Goal: Transaction & Acquisition: Purchase product/service

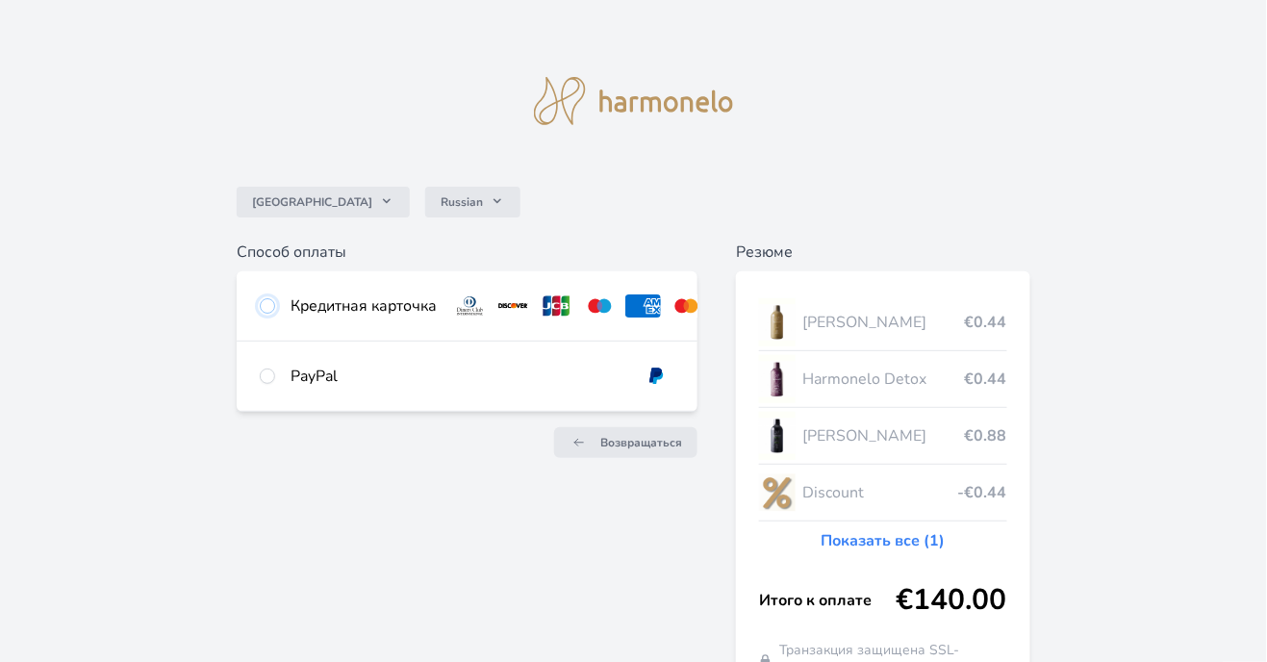
click at [267, 309] on input "radio" at bounding box center [267, 305] width 15 height 15
radio input "true"
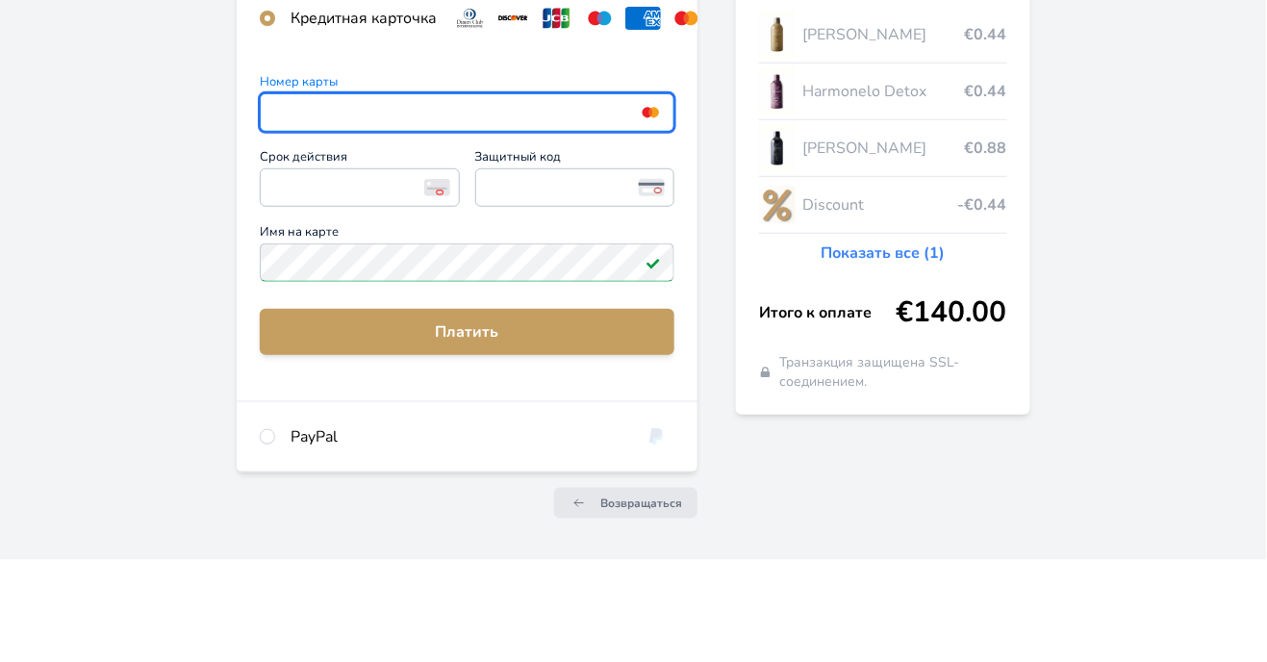
scroll to position [186, 0]
click at [355, 305] on span "<p>Your browser does not support iframes.</p>" at bounding box center [359, 289] width 199 height 38
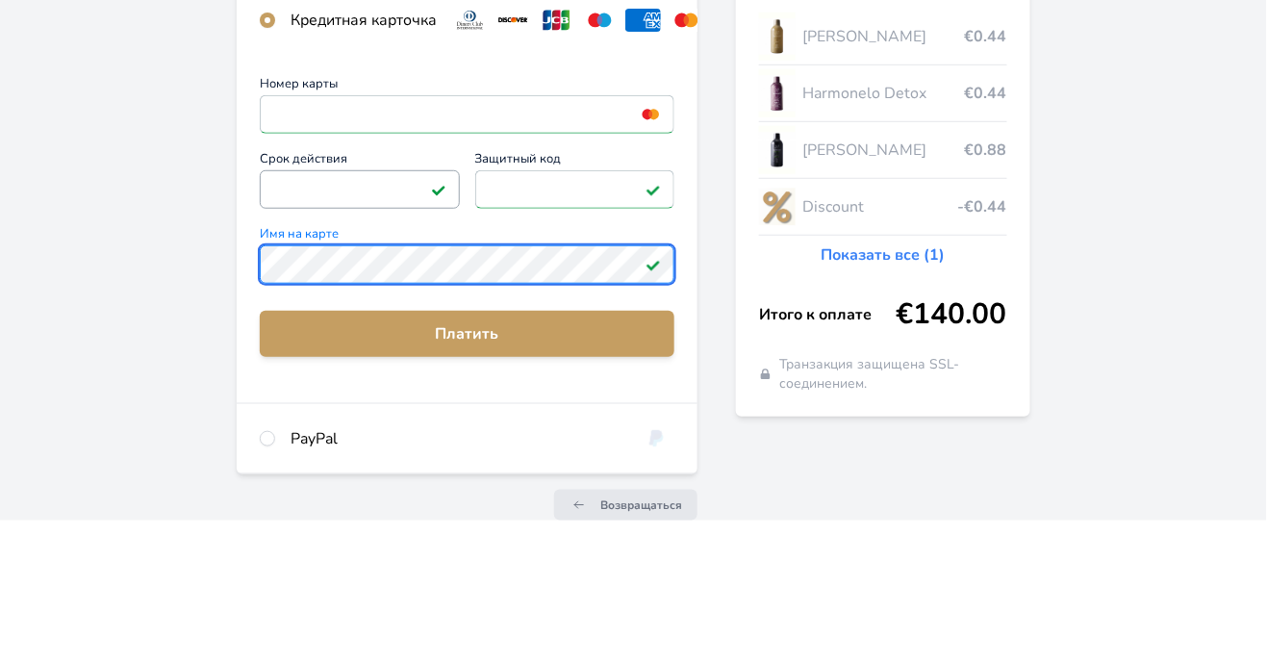
scroll to position [144, 0]
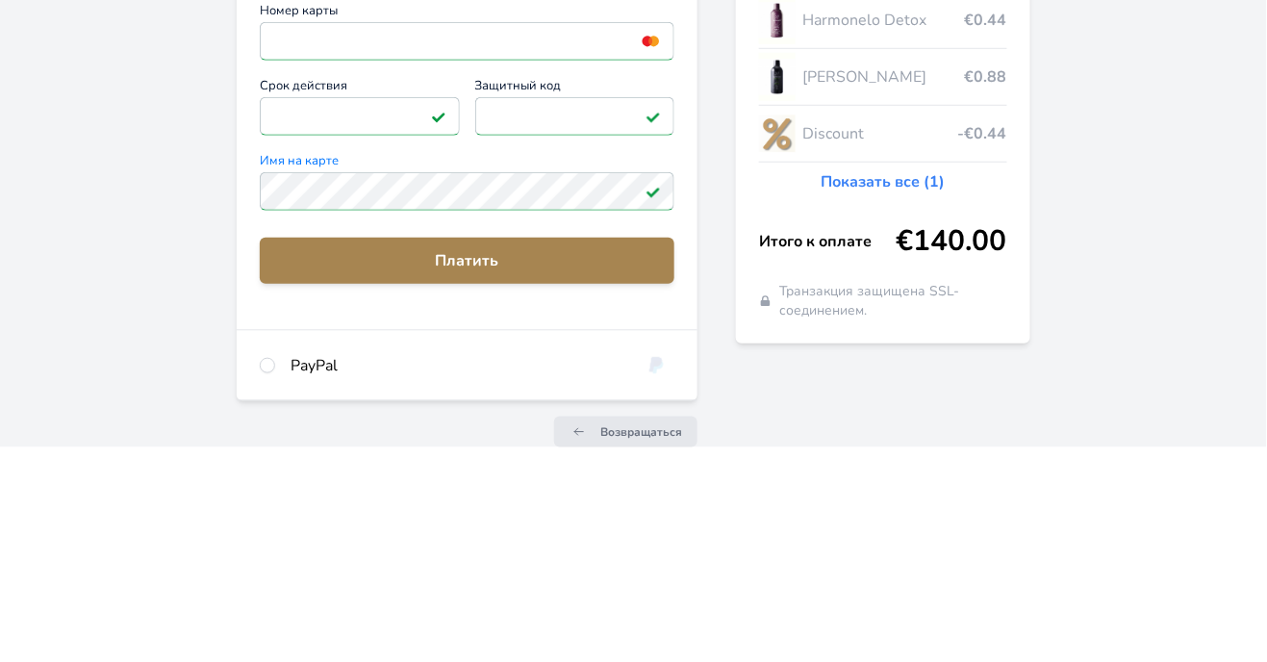
click at [549, 486] on button "Платить" at bounding box center [467, 475] width 415 height 46
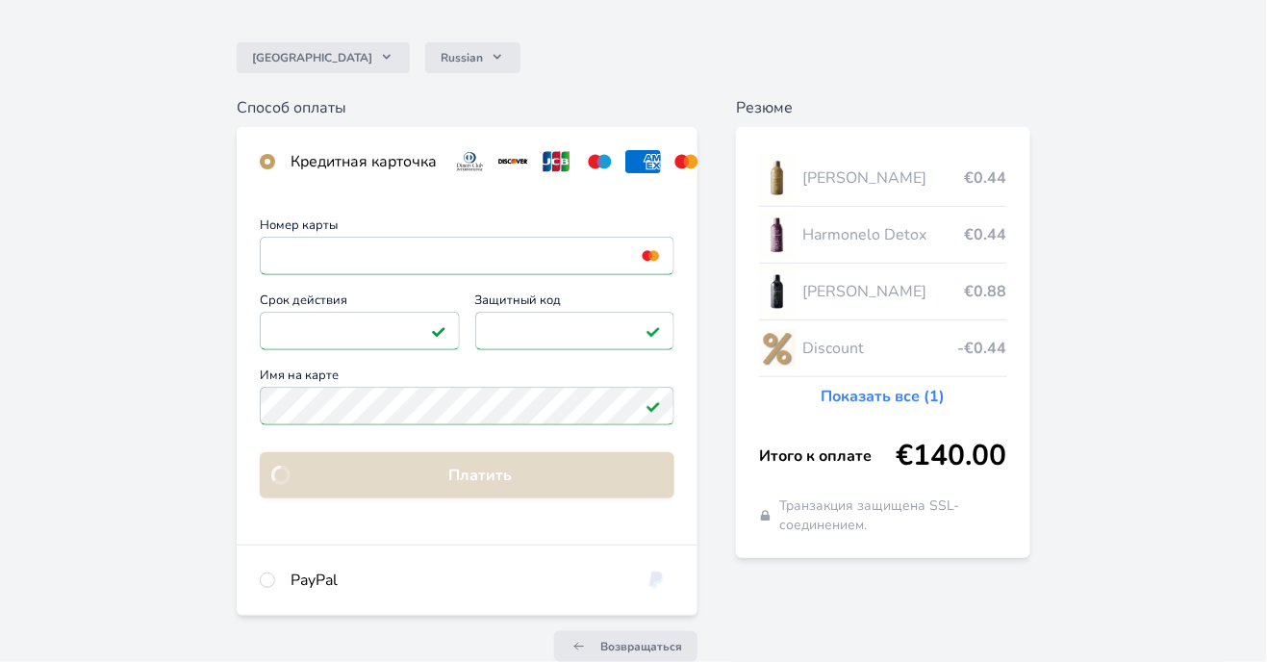
scroll to position [124, 0]
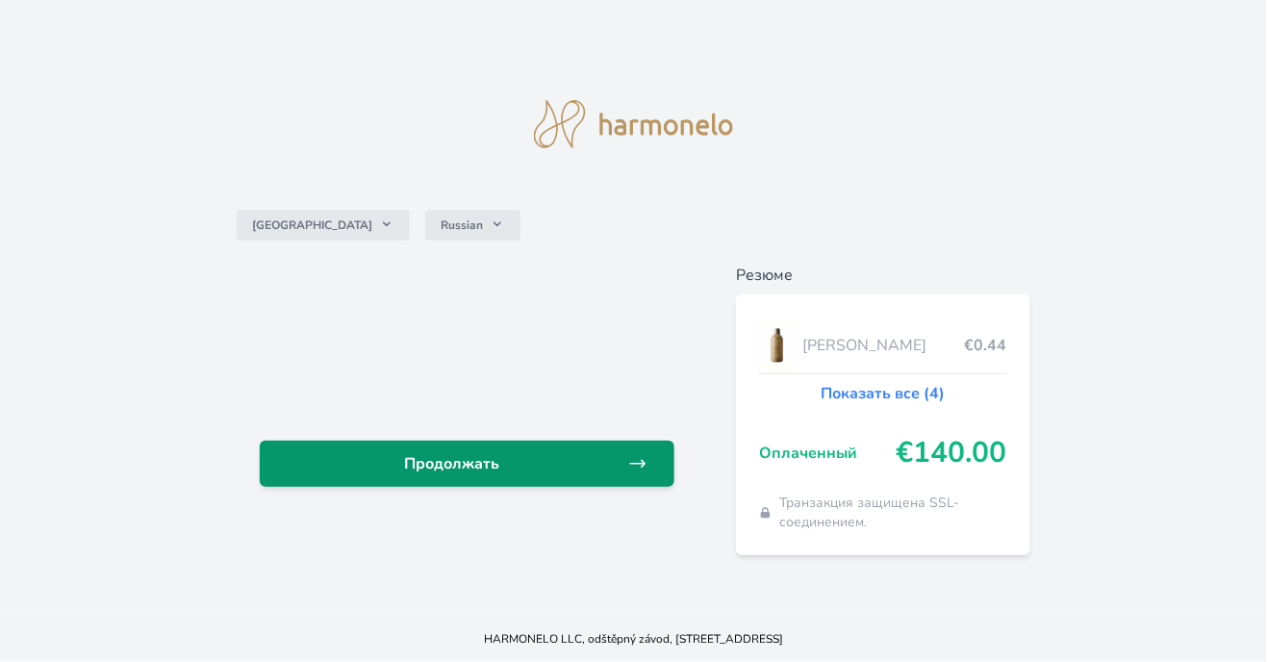
click at [507, 475] on span "Продолжать" at bounding box center [451, 463] width 353 height 23
